Goal: Information Seeking & Learning: Understand process/instructions

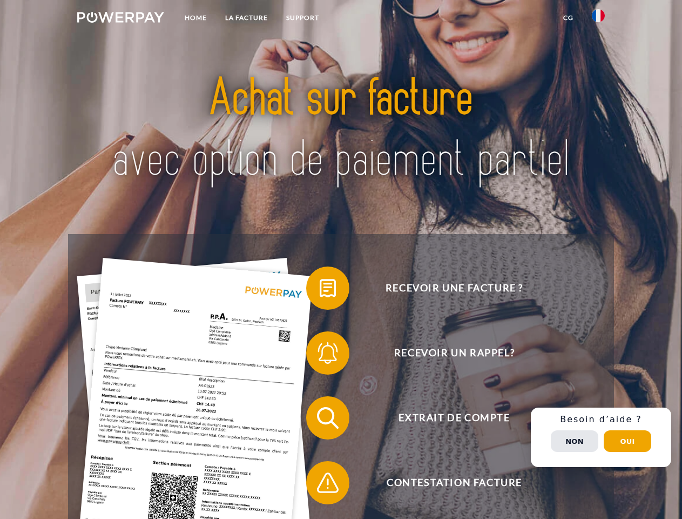
click at [120, 19] on img at bounding box center [120, 17] width 87 height 11
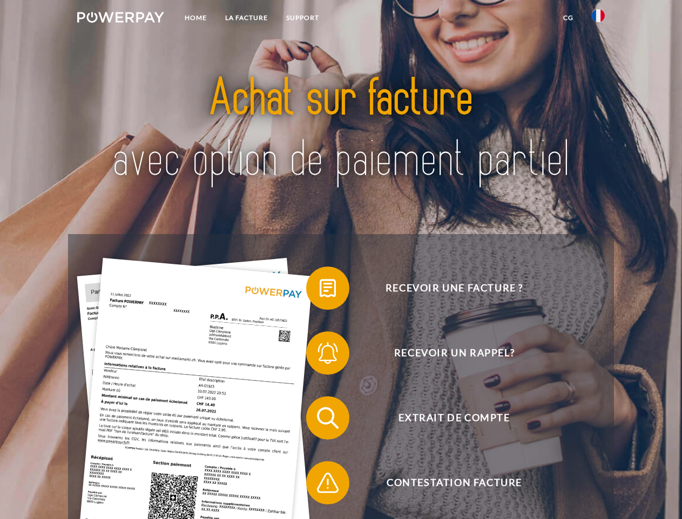
click at [598, 19] on img at bounding box center [598, 15] width 13 height 13
click at [568, 18] on link "CG" at bounding box center [568, 17] width 29 height 19
click at [320, 290] on span at bounding box center [312, 288] width 54 height 54
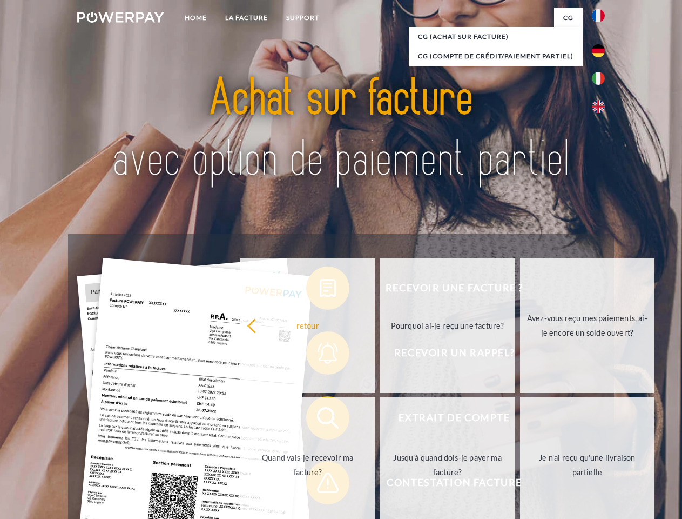
click at [320, 355] on div "Recevoir une facture ? Recevoir un rappel? Extrait de compte retour" at bounding box center [341, 450] width 546 height 432
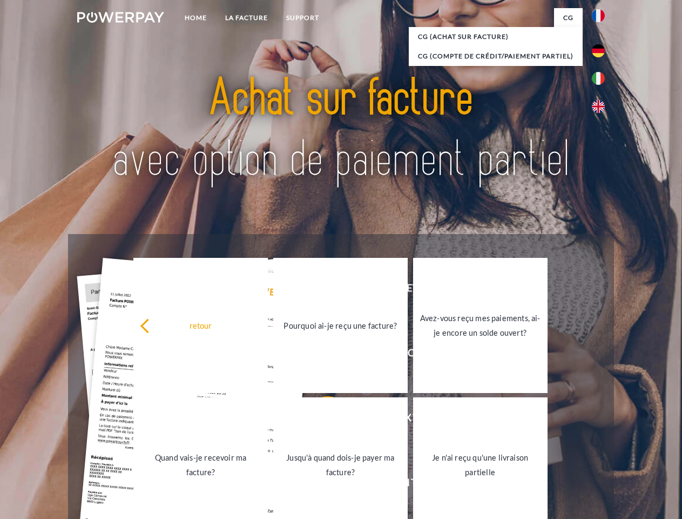
click at [320, 420] on link "Jusqu'à quand dois-je payer ma facture?" at bounding box center [340, 464] width 134 height 135
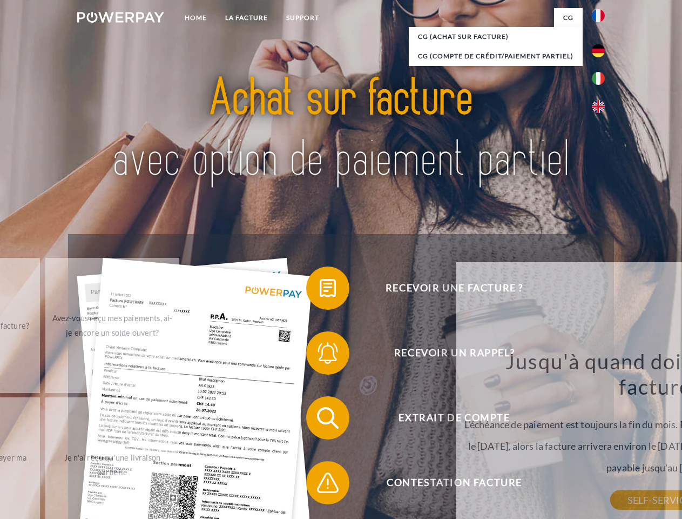
click at [320, 484] on div "Recevoir une facture ? Recevoir un rappel? Extrait de compte retour" at bounding box center [341, 450] width 546 height 432
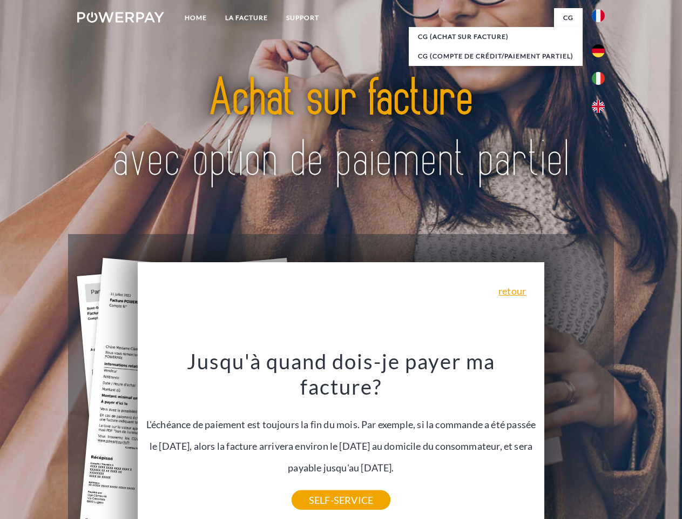
click at [601, 437] on div "Recevoir une facture ? Recevoir un rappel? Extrait de compte retour" at bounding box center [341, 450] width 546 height 432
click at [575, 439] on span "Extrait de compte" at bounding box center [454, 417] width 265 height 43
click at [628, 441] on header "Home LA FACTURE Support" at bounding box center [341, 373] width 682 height 746
